Goal: Task Accomplishment & Management: Use online tool/utility

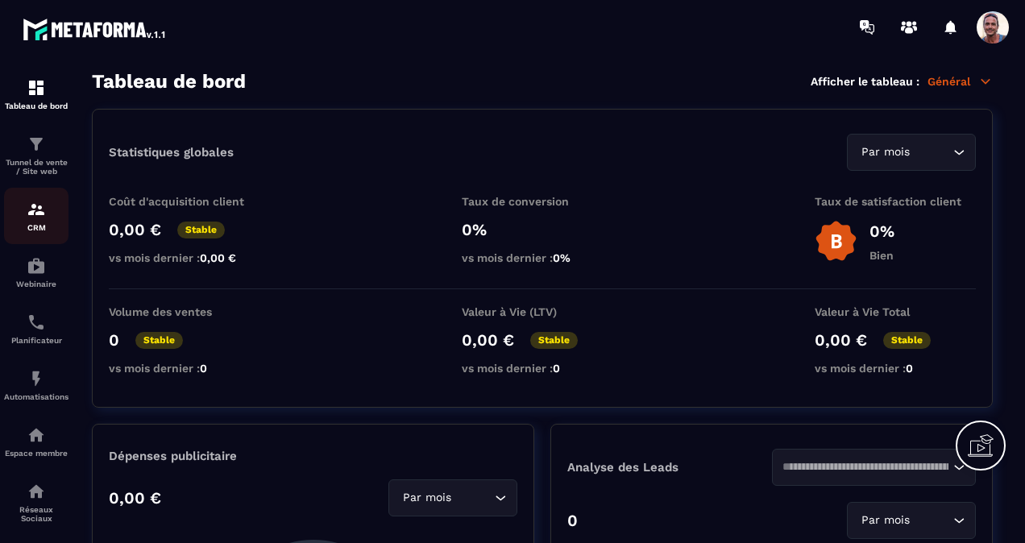
click at [18, 214] on div "CRM" at bounding box center [36, 216] width 64 height 32
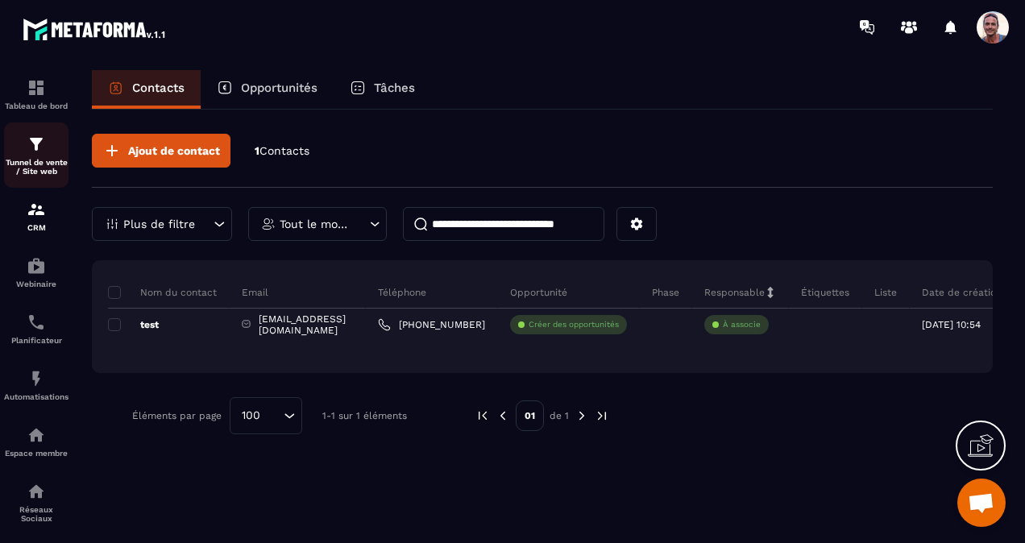
click at [45, 158] on p "Tunnel de vente / Site web" at bounding box center [36, 167] width 64 height 18
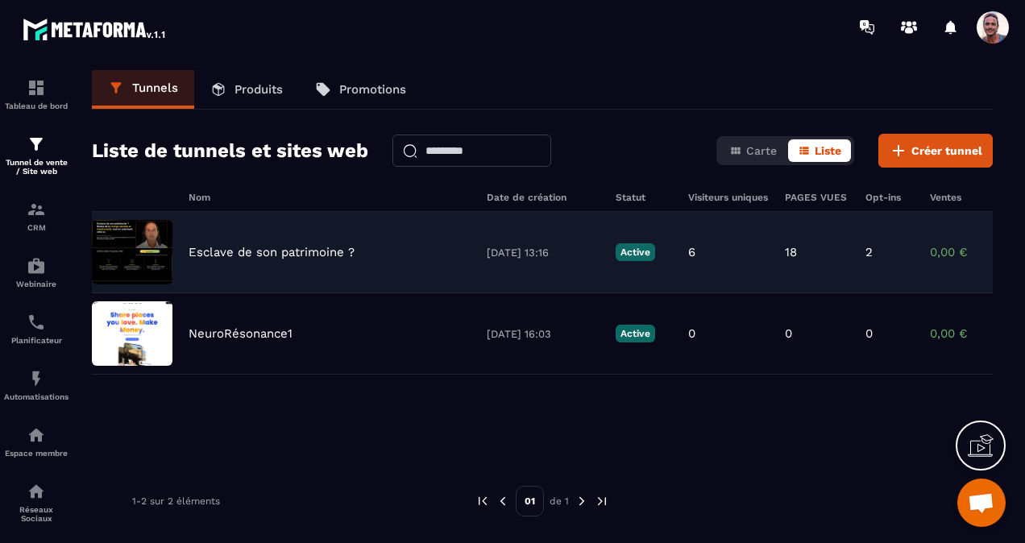
click at [213, 245] on p "Esclave de son patrimoine ?" at bounding box center [271, 252] width 166 height 14
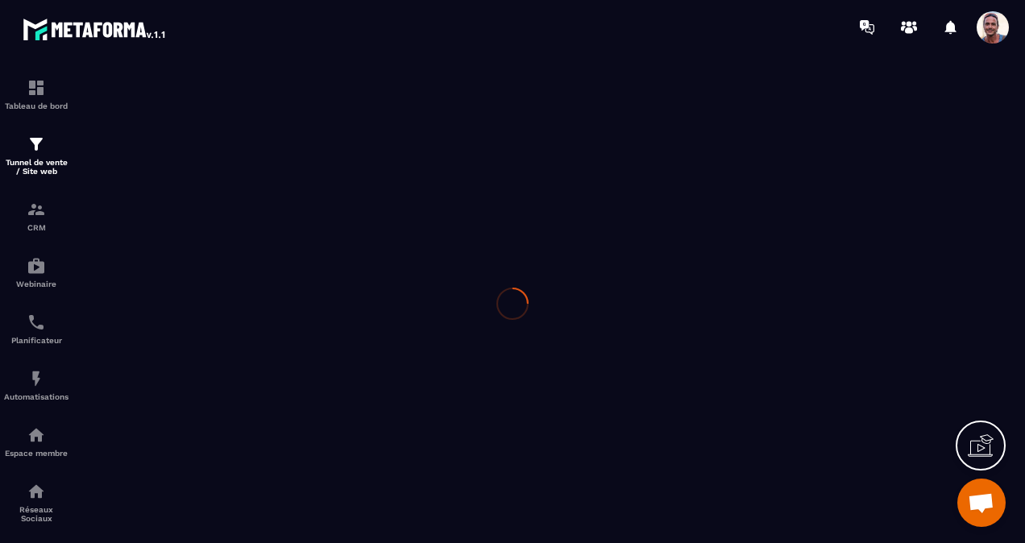
click at [213, 244] on div at bounding box center [512, 303] width 1025 height 499
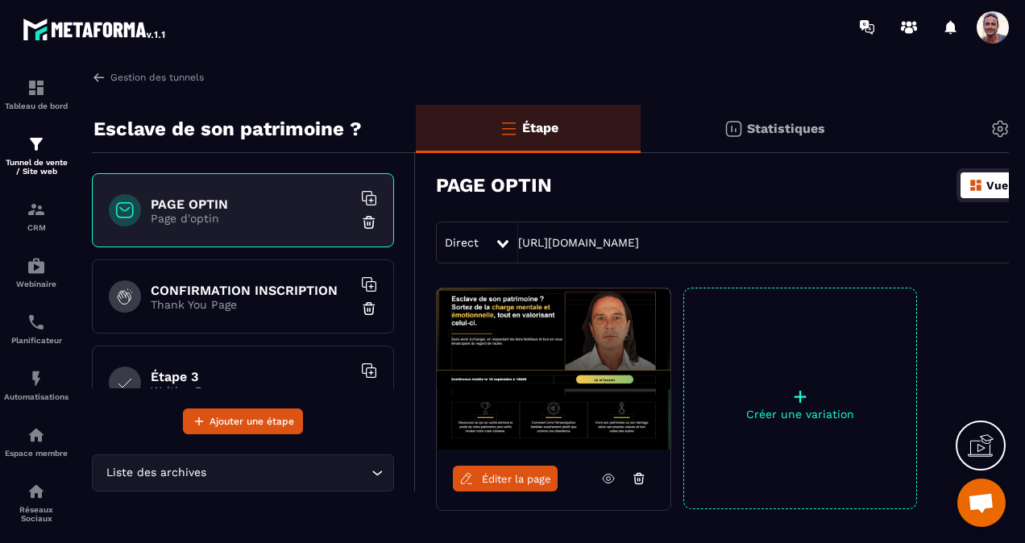
click at [508, 474] on span "Éditer la page" at bounding box center [516, 479] width 69 height 12
